Goal: Transaction & Acquisition: Book appointment/travel/reservation

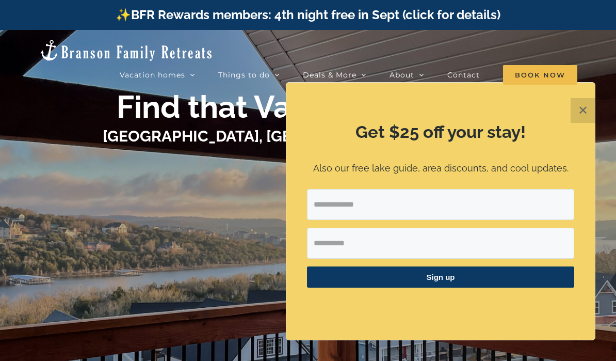
click at [592, 109] on button "✕" at bounding box center [583, 110] width 25 height 25
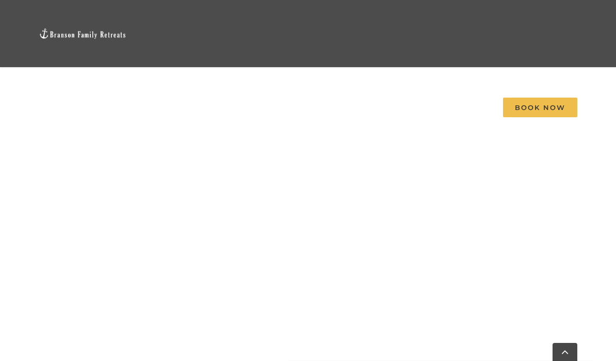
scroll to position [563, 0]
click at [90, 134] on div "Vacation homes 2 to 3 Bedrooms Mini Camp | 2 Bedrooms Mini Pearl | 2 Bedrooms M…" at bounding box center [307, 70] width 585 height 141
click at [90, 124] on div "Vacation homes 2 to 3 Bedrooms Mini Camp | 2 Bedrooms Mini Pearl | 2 Bedrooms M…" at bounding box center [307, 70] width 585 height 141
click at [87, 135] on div "Vacation homes 2 to 3 Bedrooms Mini Camp | 2 Bedrooms Mini Pearl | 2 Bedrooms M…" at bounding box center [307, 70] width 585 height 141
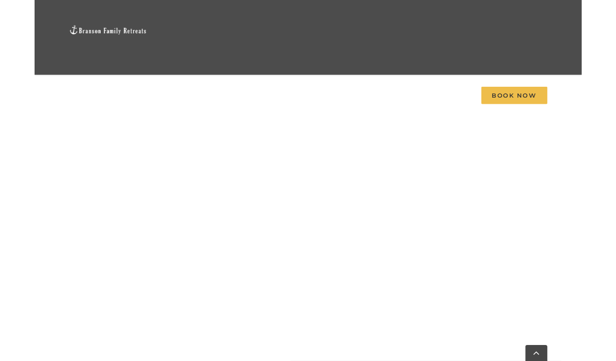
scroll to position [589, 0]
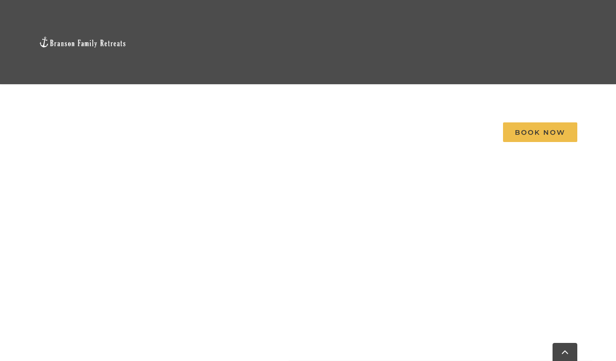
click at [61, 137] on div "Vacation homes 2 to 3 Bedrooms Mini Camp | 2 Bedrooms Mini Pearl | 2 Bedrooms M…" at bounding box center [307, 87] width 585 height 174
click at [102, 158] on div "Vacation homes 2 to 3 Bedrooms Mini Camp | 2 Bedrooms Mini Pearl | 2 Bedrooms M…" at bounding box center [307, 87] width 585 height 174
click at [265, 218] on span "Mini Wildflower | 2 Bedrooms" at bounding box center [305, 219] width 93 height 8
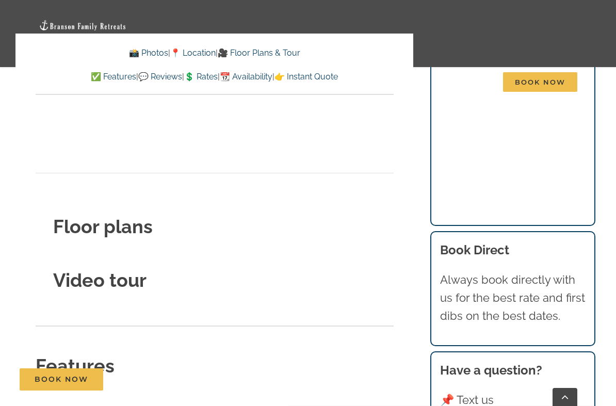
scroll to position [3716, 0]
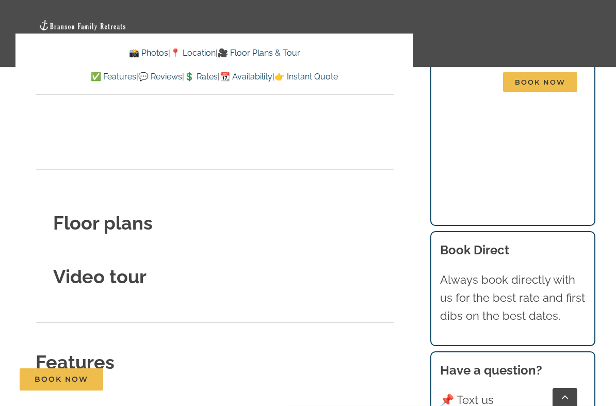
click at [74, 212] on strong "Floor plans" at bounding box center [103, 223] width 100 height 22
click at [76, 212] on strong "Floor plans" at bounding box center [103, 223] width 100 height 22
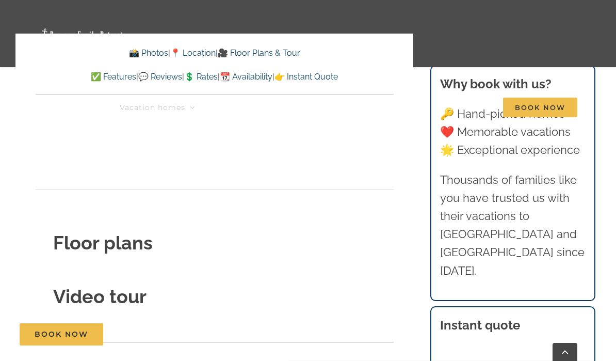
scroll to position [3644, 0]
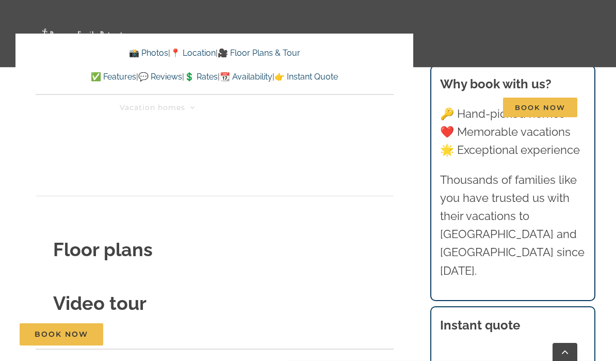
click at [70, 292] on strong "Video tour" at bounding box center [99, 303] width 93 height 22
click at [75, 292] on strong "Video tour" at bounding box center [99, 303] width 93 height 22
click at [73, 292] on strong "Video tour" at bounding box center [99, 303] width 93 height 22
click at [115, 292] on strong "Video tour" at bounding box center [99, 303] width 93 height 22
